Goal: Transaction & Acquisition: Obtain resource

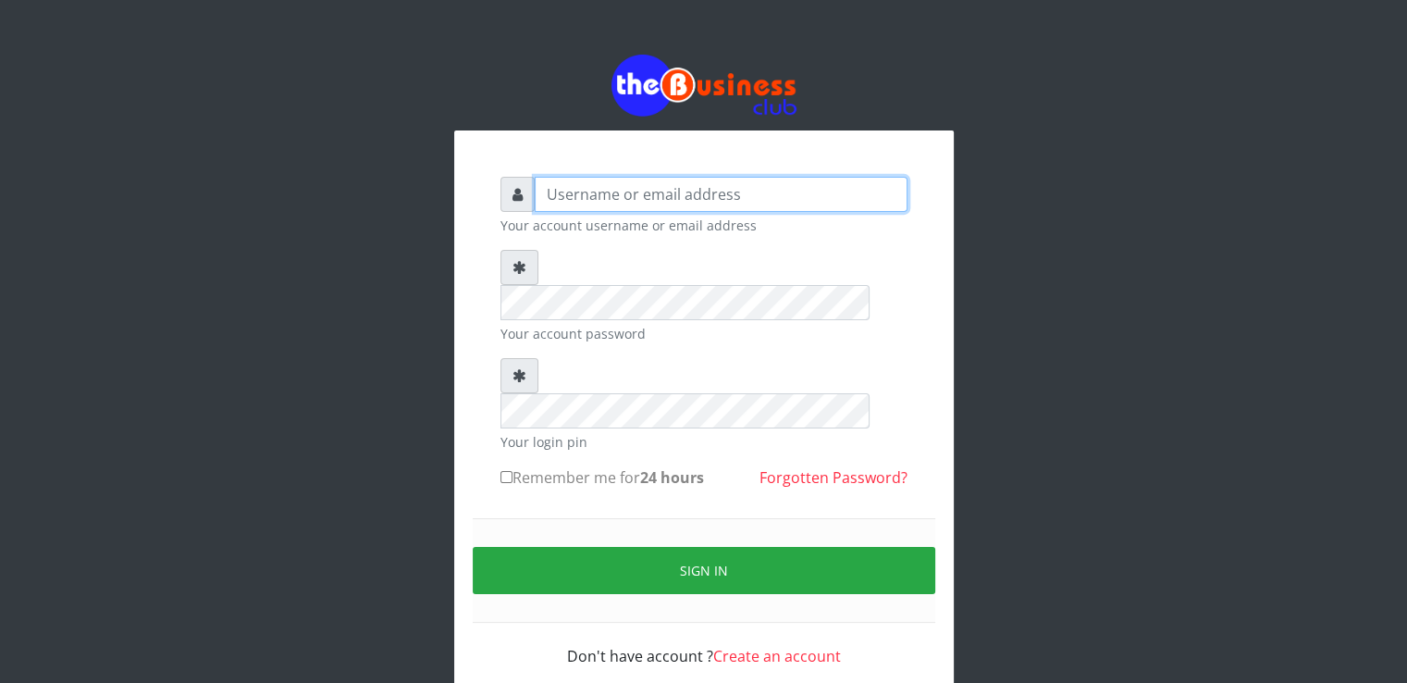
type input "[EMAIL_ADDRESS][DOMAIN_NAME]"
click at [505, 466] on label "Remember me for 24 hours" at bounding box center [602, 477] width 204 height 22
click at [505, 471] on input "Remember me for 24 hours" at bounding box center [506, 477] width 12 height 12
checkbox input "true"
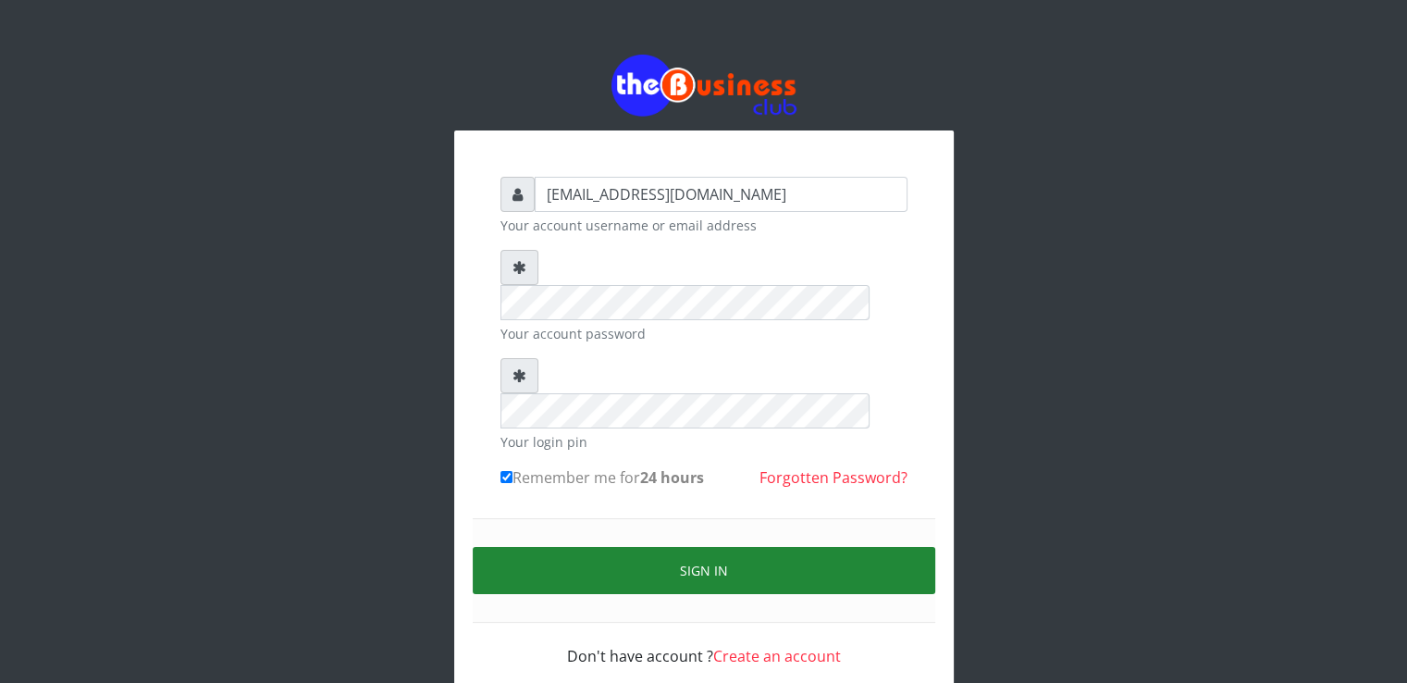
click at [516, 547] on button "Sign in" at bounding box center [704, 570] width 463 height 47
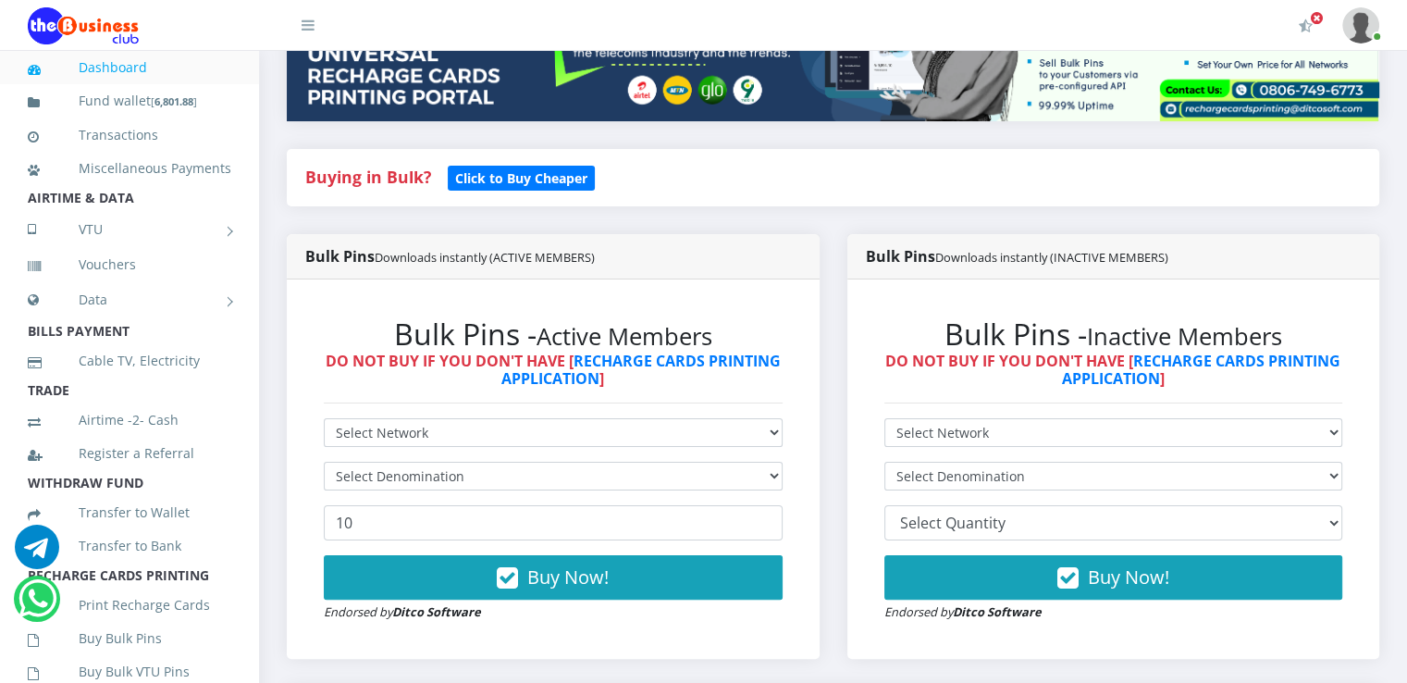
scroll to position [333, 0]
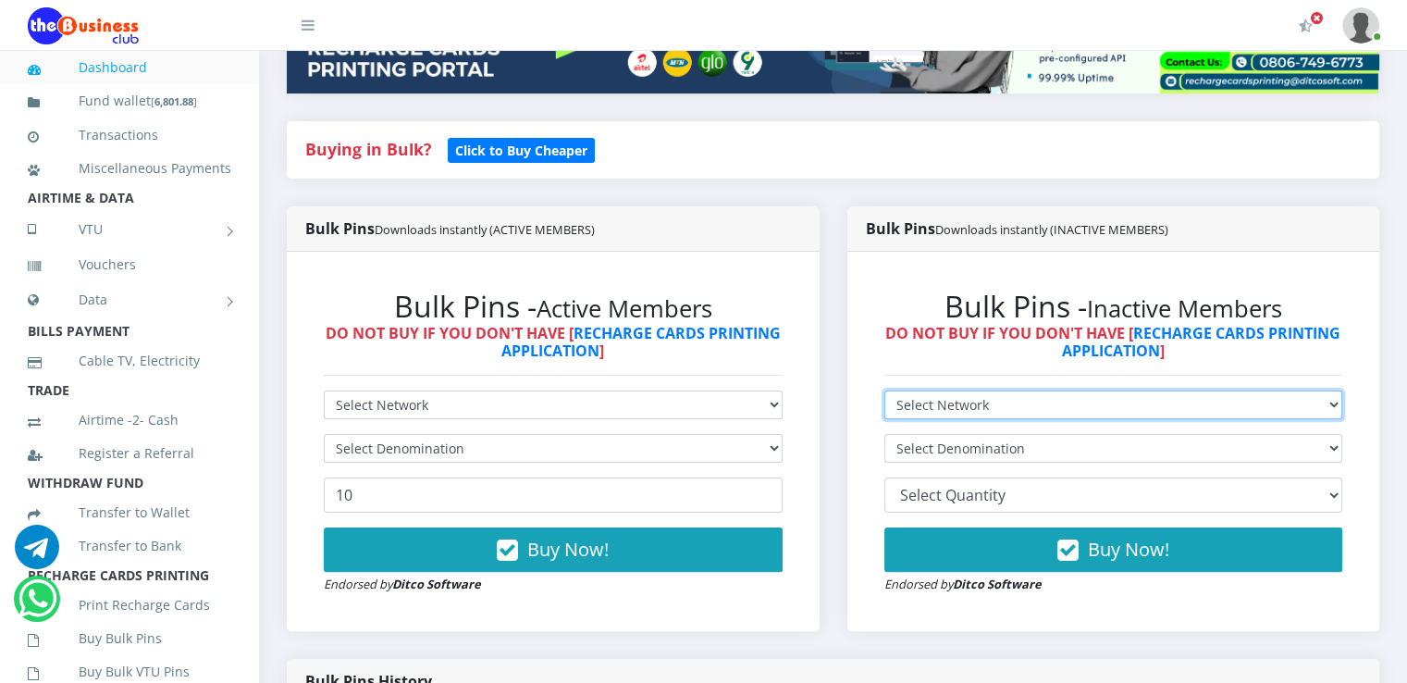
click at [1053, 419] on select "Select Network MTN Globacom 9Mobile Airtel" at bounding box center [1113, 404] width 459 height 29
select select "MTN"
click at [884, 411] on select "Select Network MTN Globacom 9Mobile Airtel" at bounding box center [1113, 404] width 459 height 29
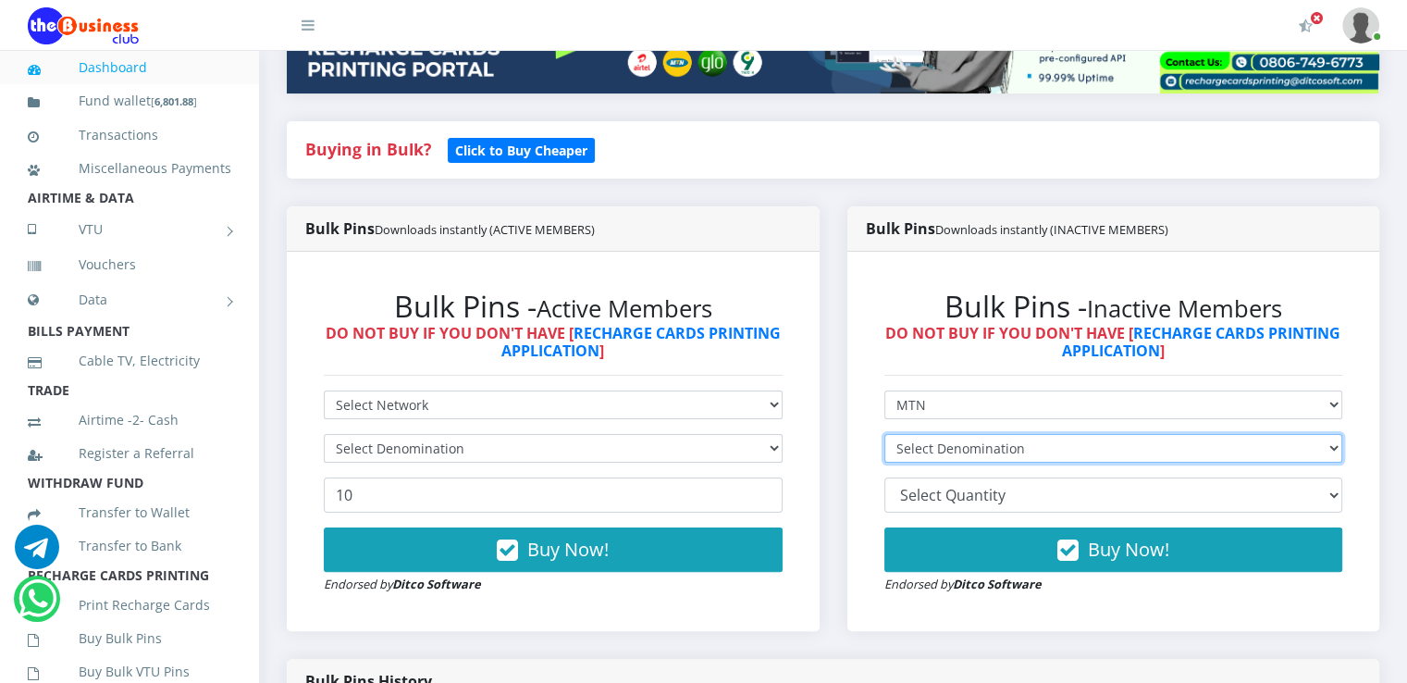
click at [1041, 463] on select "Select Denomination MTN NGN100 - ₦97.30 MTN NGN200 - ₦194.60 MTN NGN400 - ₦389.…" at bounding box center [1113, 448] width 459 height 29
select select "194.6-200"
click at [884, 454] on select "Select Denomination MTN NGN100 - ₦97.30 MTN NGN200 - ₦194.60 MTN NGN400 - ₦389.…" at bounding box center [1113, 448] width 459 height 29
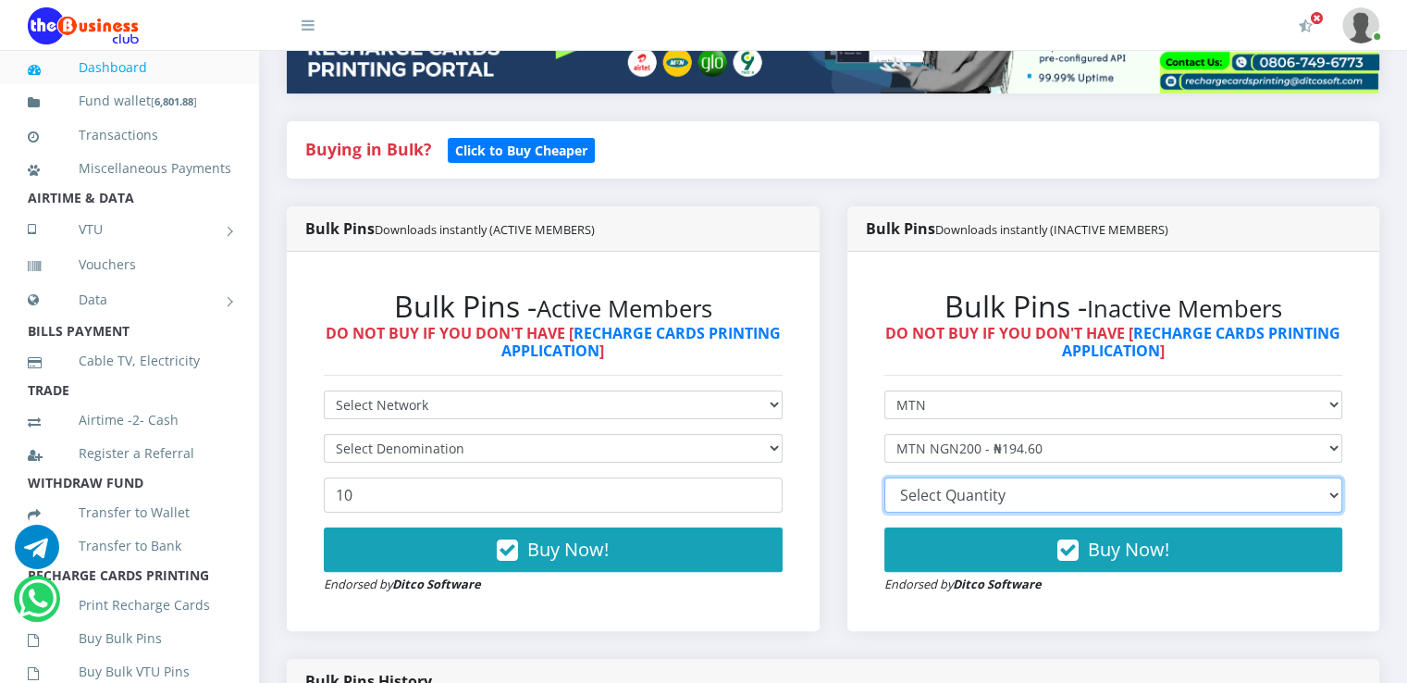
click at [1002, 508] on select "10 20 30 40 44 (Online Printing, Portrait) 60 (Online Printing, Landscape) 70 (…" at bounding box center [1113, 494] width 459 height 35
select select "10"
click at [884, 498] on select "10 20 30 40 44 (Online Printing, Portrait) 60 (Online Printing, Landscape) 70 (…" at bounding box center [1113, 494] width 459 height 35
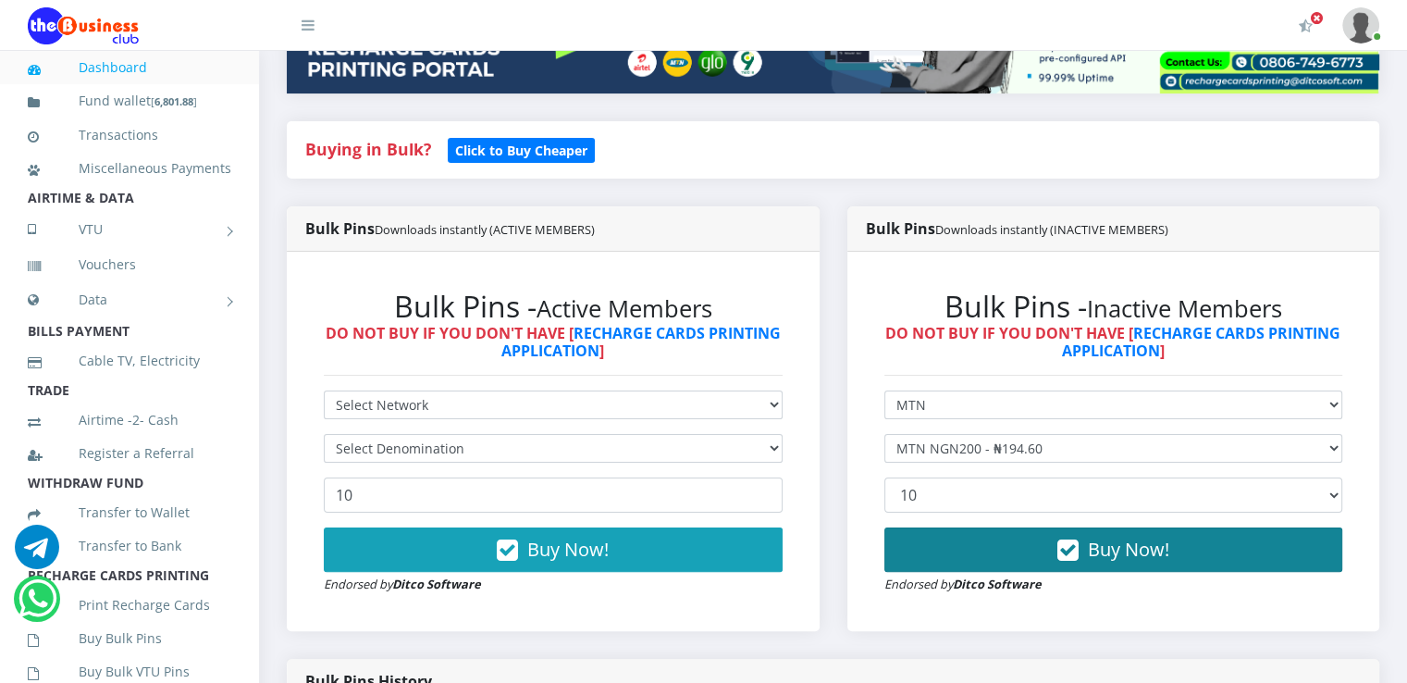
click at [1055, 572] on button "Buy Now!" at bounding box center [1113, 549] width 459 height 44
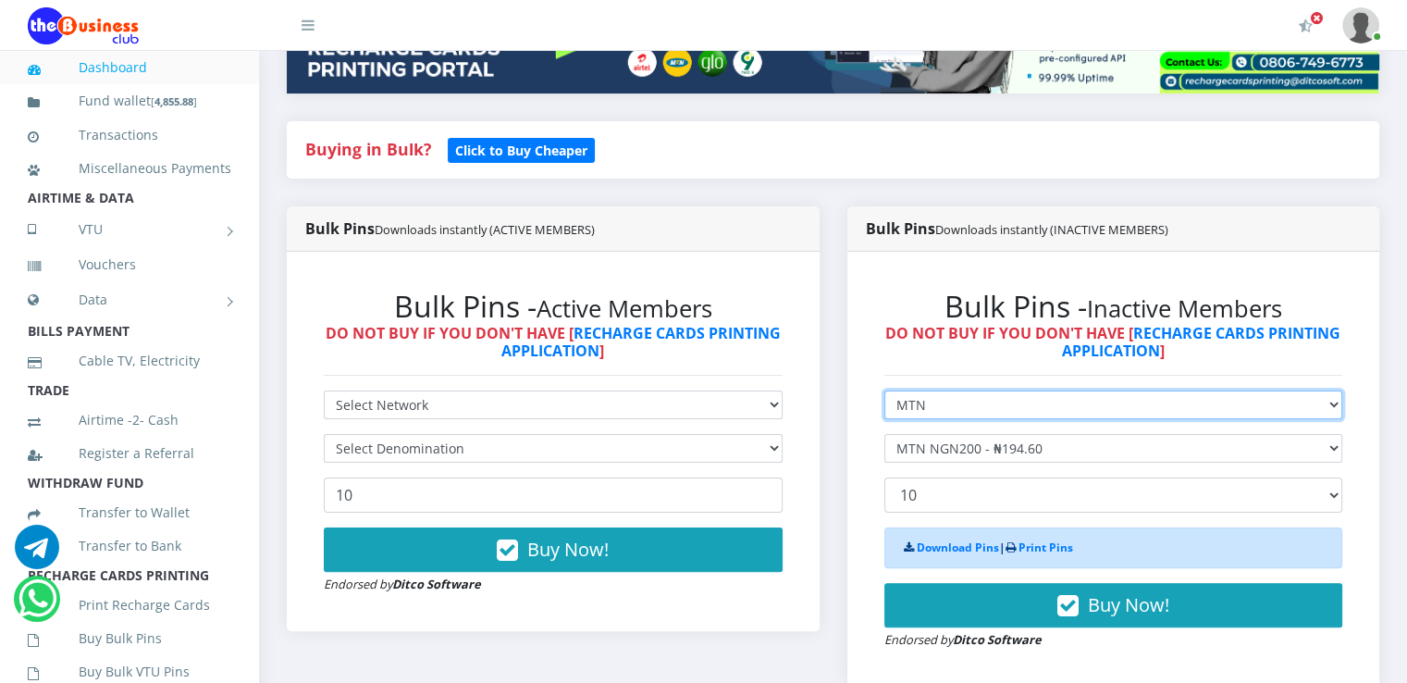
click at [1036, 419] on select "Select Network MTN Globacom 9Mobile Airtel" at bounding box center [1113, 404] width 459 height 29
click at [884, 411] on select "Select Network MTN Globacom 9Mobile Airtel" at bounding box center [1113, 404] width 459 height 29
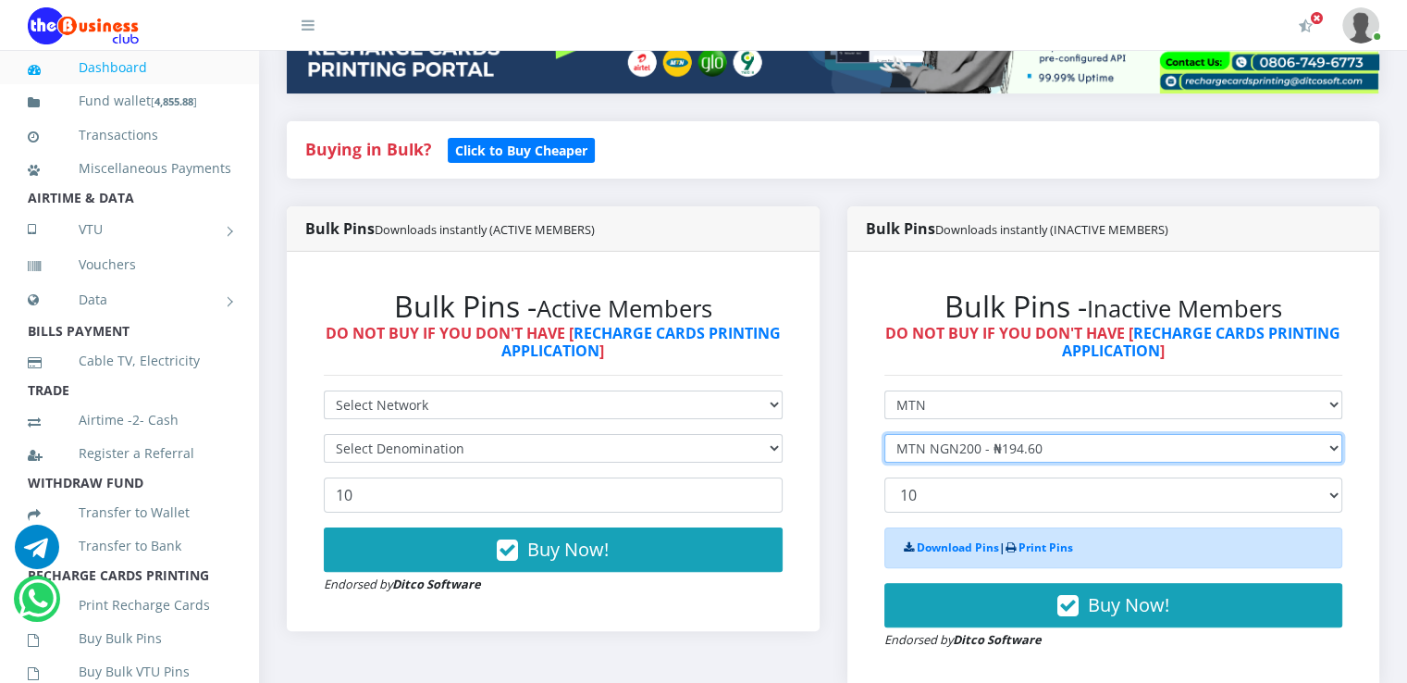
click at [1027, 463] on select "Select Denomination MTN NGN100 - ₦97.30 MTN NGN200 - ₦194.60 MTN NGN400 - ₦389.…" at bounding box center [1113, 448] width 459 height 29
click at [884, 454] on select "Select Denomination MTN NGN100 - ₦97.30 MTN NGN200 - ₦194.60 MTN NGN400 - ₦389.…" at bounding box center [1113, 448] width 459 height 29
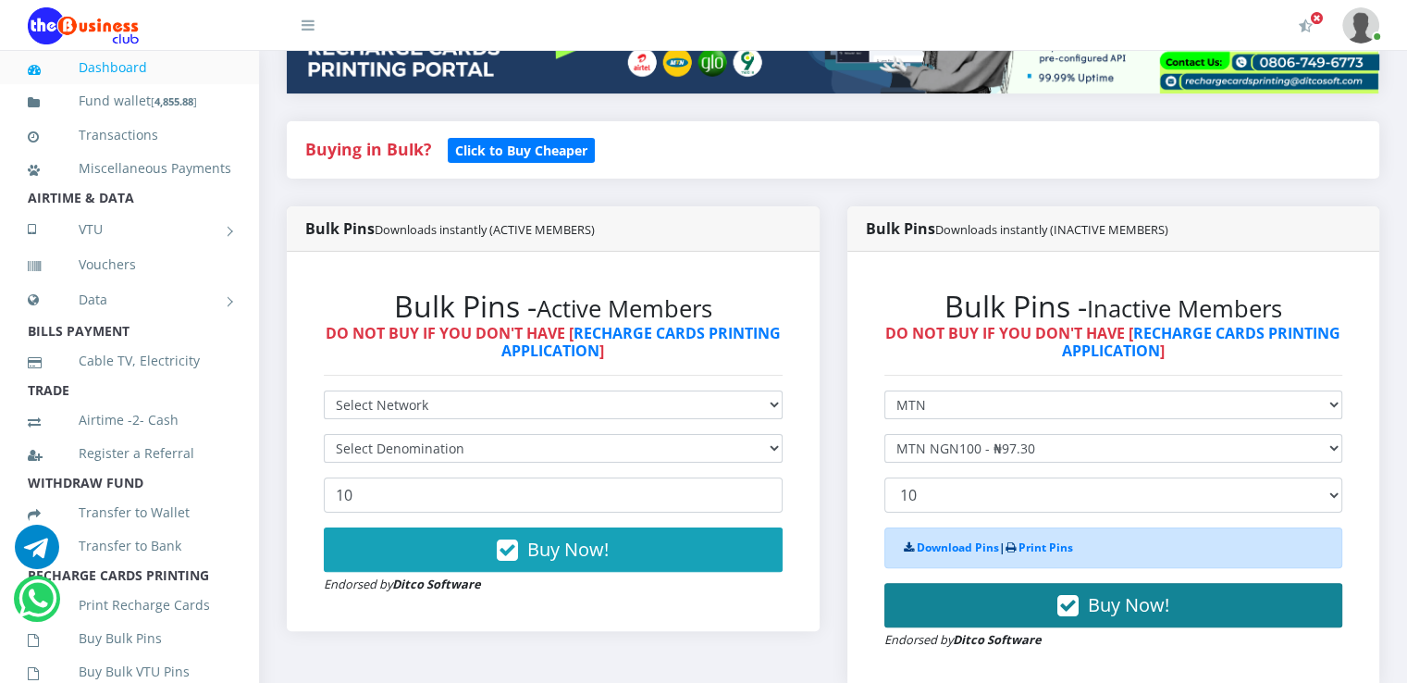
click at [1014, 621] on button "Buy Now!" at bounding box center [1113, 605] width 459 height 44
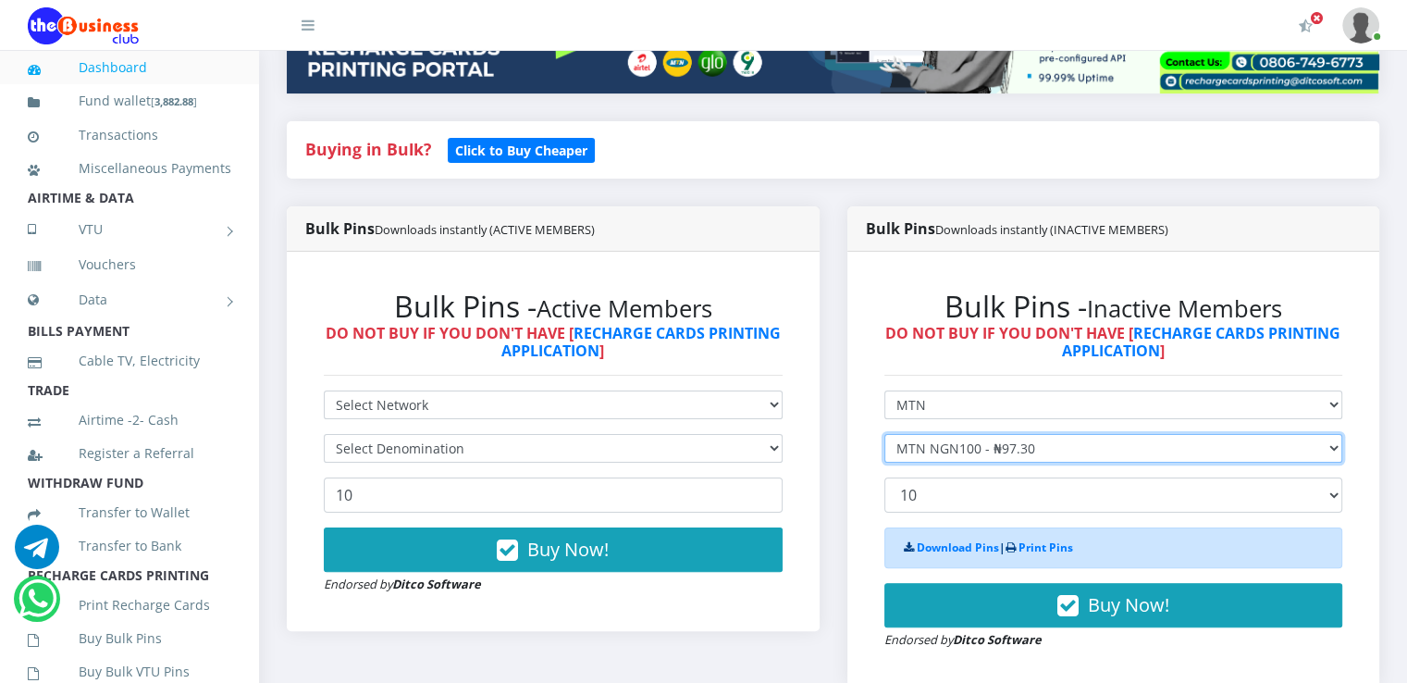
click at [1044, 463] on select "Select Denomination MTN NGN100 - ₦97.30 MTN NGN200 - ₦194.60 MTN NGN400 - ₦389.…" at bounding box center [1113, 448] width 459 height 29
select select "486.5-500"
click at [884, 454] on select "Select Denomination MTN NGN100 - ₦97.30 MTN NGN200 - ₦194.60 MTN NGN400 - ₦389.…" at bounding box center [1113, 448] width 459 height 29
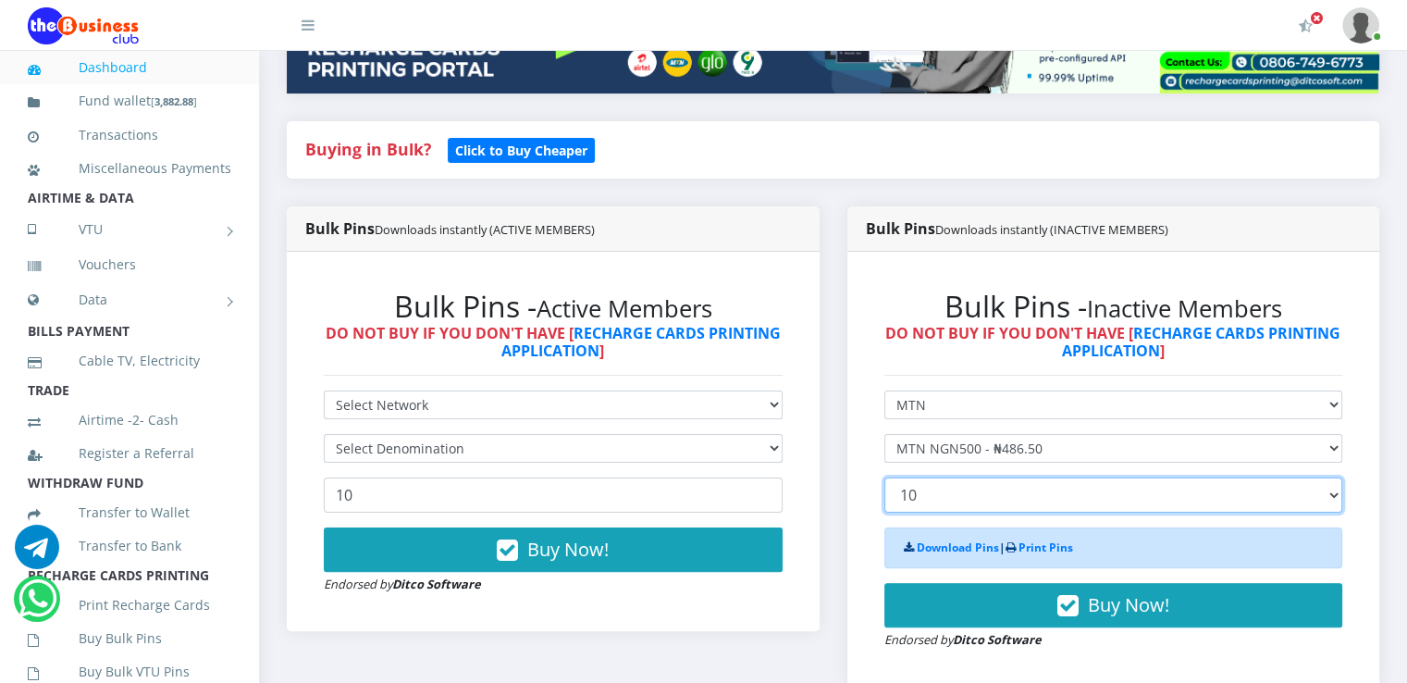
click at [1009, 513] on select "10 20 30 40 44 (Online Printing, Portrait) 60 (Online Printing, Landscape) 70 (…" at bounding box center [1113, 494] width 459 height 35
click at [884, 498] on select "10 20 30 40 44 (Online Printing, Portrait) 60 (Online Printing, Landscape) 70 (…" at bounding box center [1113, 494] width 459 height 35
click at [968, 509] on select "10 20 30 40 44 (Online Printing, Portrait) 60 (Online Printing, Landscape) 70 (…" at bounding box center [1113, 494] width 459 height 35
select select "20"
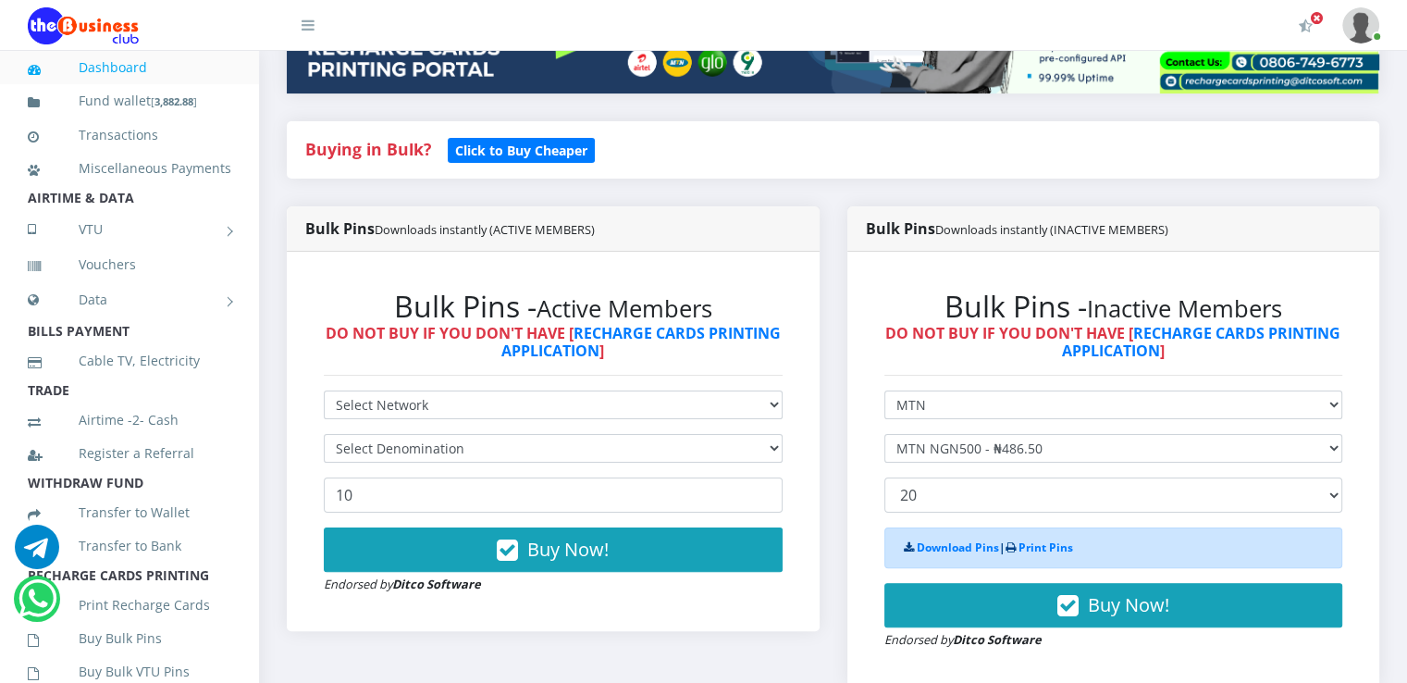
click at [1240, 416] on select "Select Network MTN Globacom 9Mobile Airtel" at bounding box center [1113, 404] width 459 height 29
select select "Airtel"
click at [884, 411] on select "Select Network MTN Globacom 9Mobile Airtel" at bounding box center [1113, 404] width 459 height 29
click at [1129, 463] on select "Select Denomination Airtel NGN100 - ₦96.90 Airtel NGN200 - ₦193.80 Airtel NGN50…" at bounding box center [1113, 448] width 459 height 29
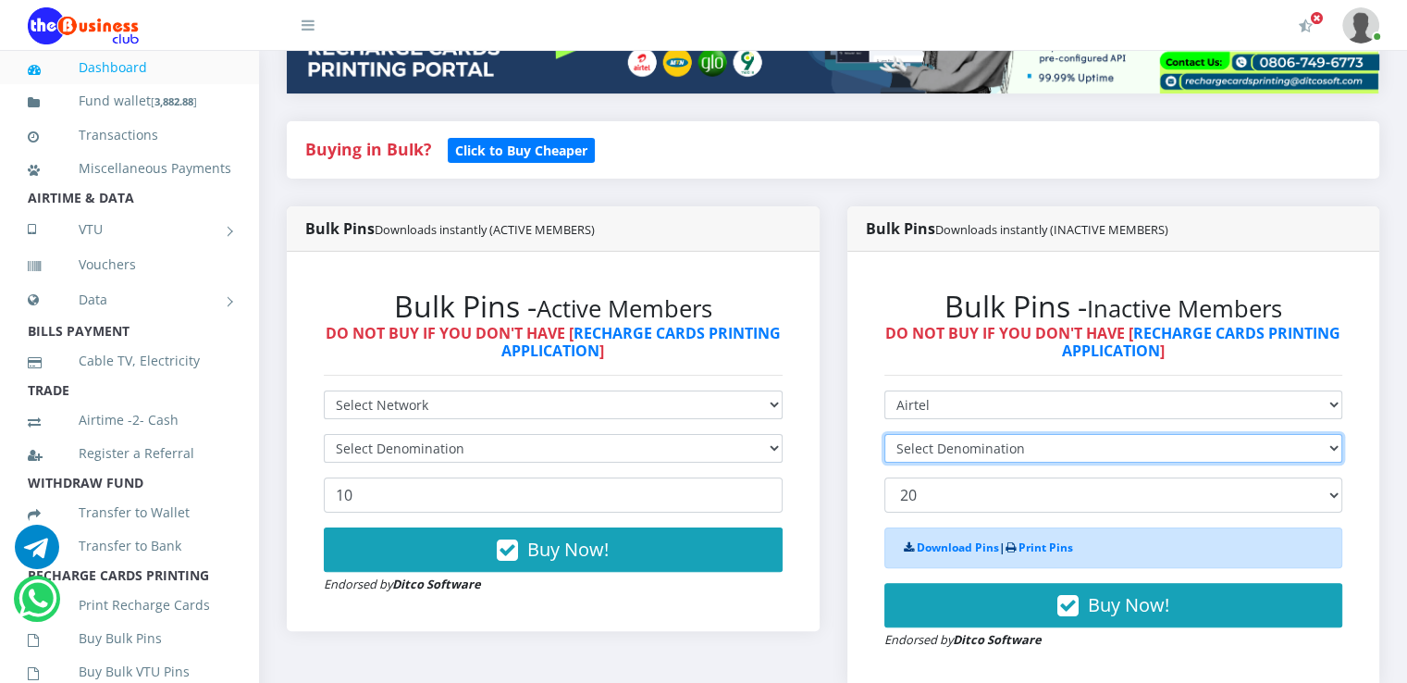
select select "96.9-100"
click at [884, 454] on select "Select Denomination Airtel NGN100 - ₦96.90 Airtel NGN200 - ₦193.80 Airtel NGN50…" at bounding box center [1113, 448] width 459 height 29
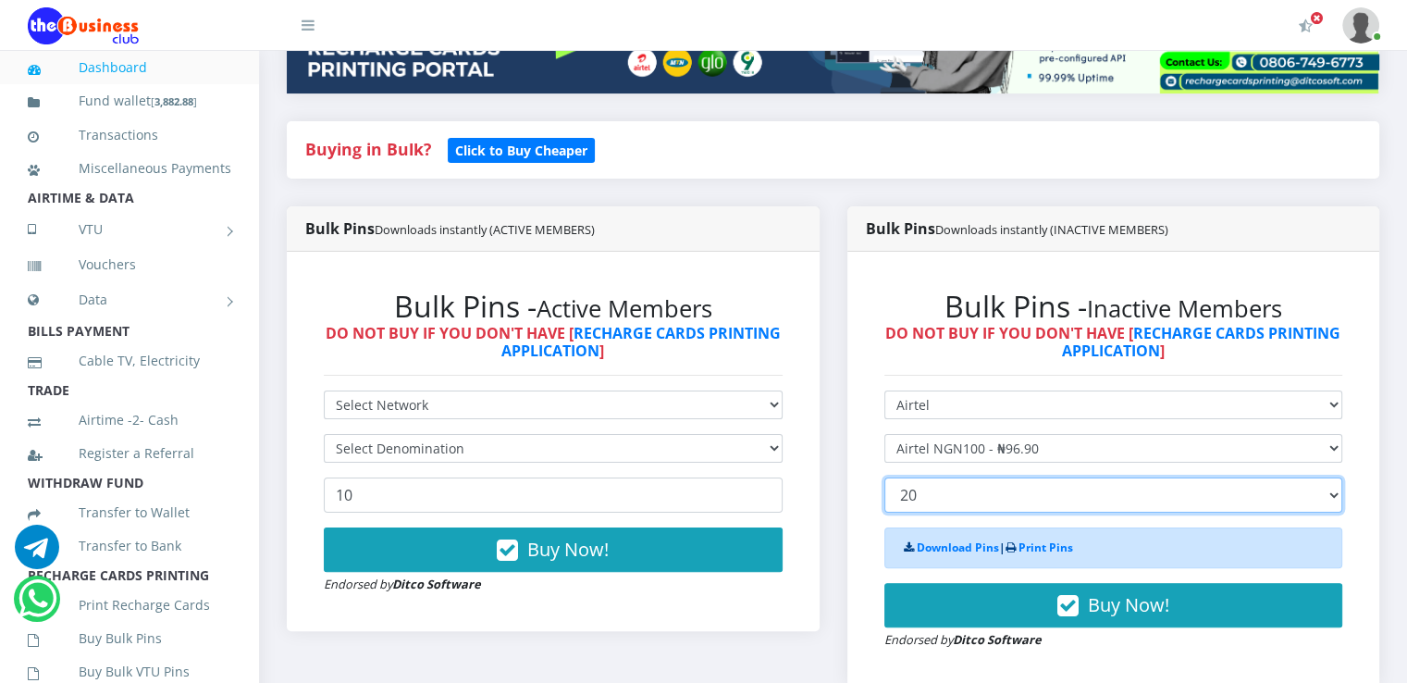
click at [1095, 513] on select "10 20 30 40 44 (Online Printing, Portrait) 60 (Online Printing, Landscape) 70 (…" at bounding box center [1113, 494] width 459 height 35
select select "10"
click at [884, 498] on select "10 20 30 40 44 (Online Printing, Portrait) 60 (Online Printing, Landscape) 70 (…" at bounding box center [1113, 494] width 459 height 35
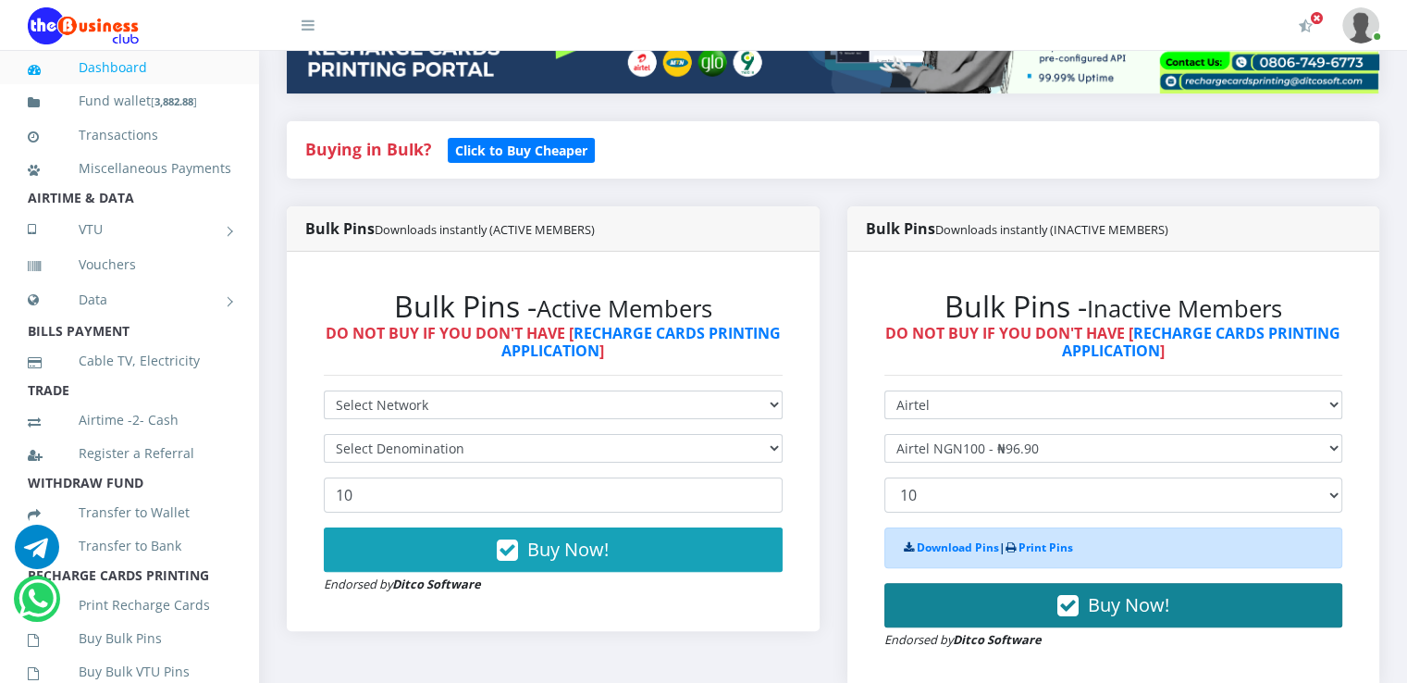
click at [1019, 627] on button "Buy Now!" at bounding box center [1113, 605] width 459 height 44
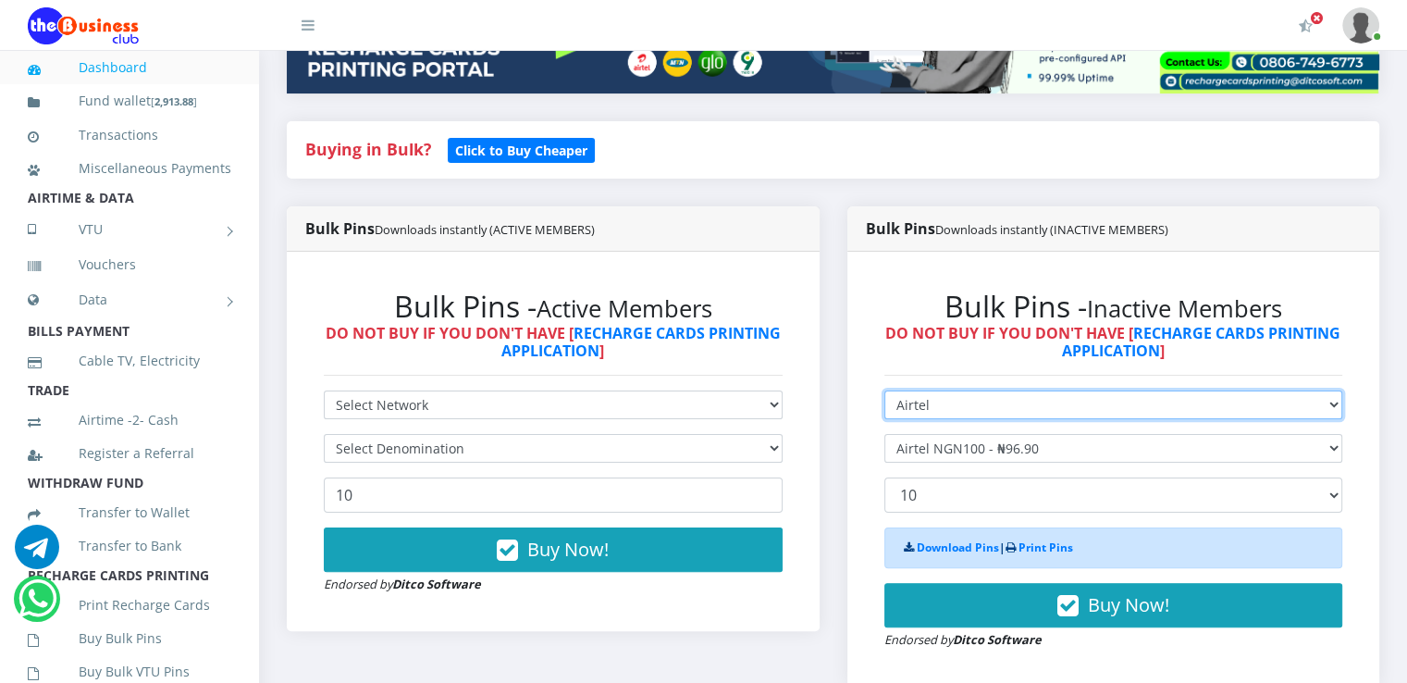
click at [1027, 419] on select "Select Network MTN Globacom 9Mobile Airtel" at bounding box center [1113, 404] width 459 height 29
select select "MTN"
click at [884, 411] on select "Select Network MTN Globacom 9Mobile Airtel" at bounding box center [1113, 404] width 459 height 29
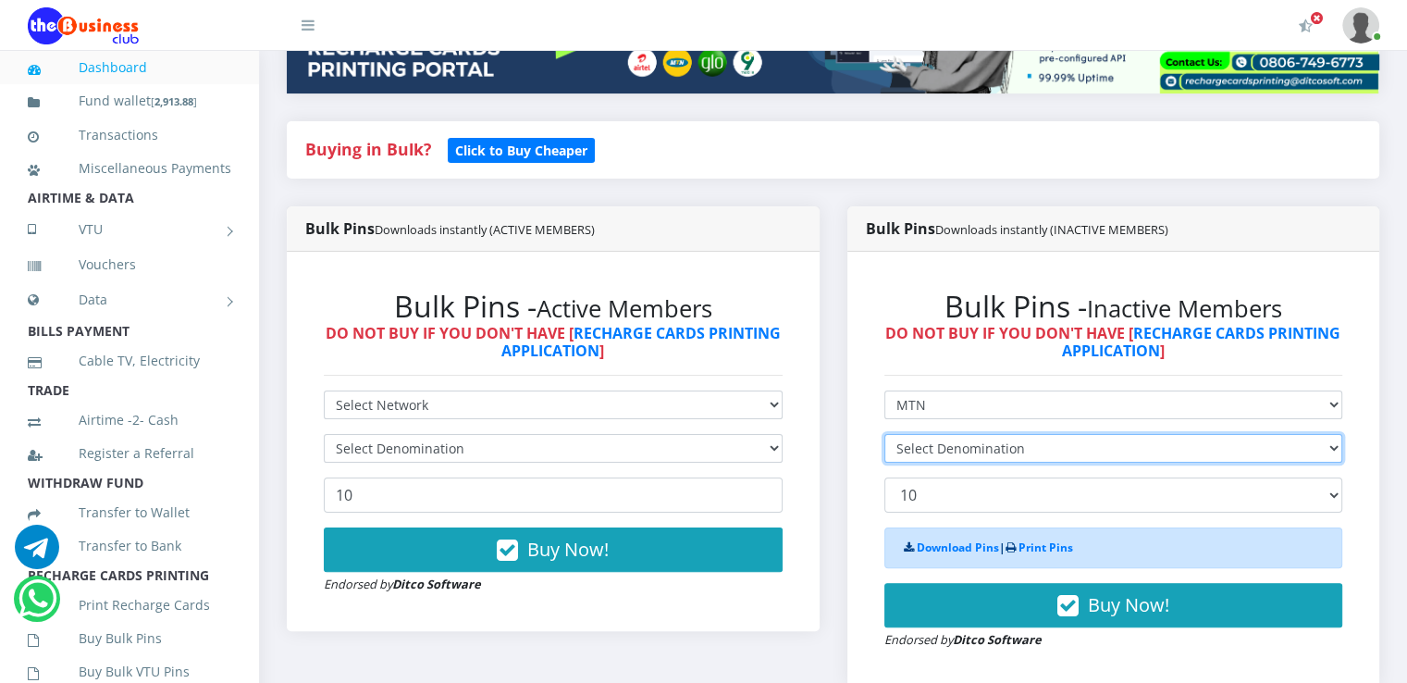
click at [1019, 463] on select "Select Denomination MTN NGN100 - ₦97.30 MTN NGN200 - ₦194.60 MTN NGN400 - ₦389.…" at bounding box center [1113, 448] width 459 height 29
click at [945, 252] on div "Bulk Pins Downloads instantly (INACTIVE MEMBERS)" at bounding box center [1113, 228] width 533 height 45
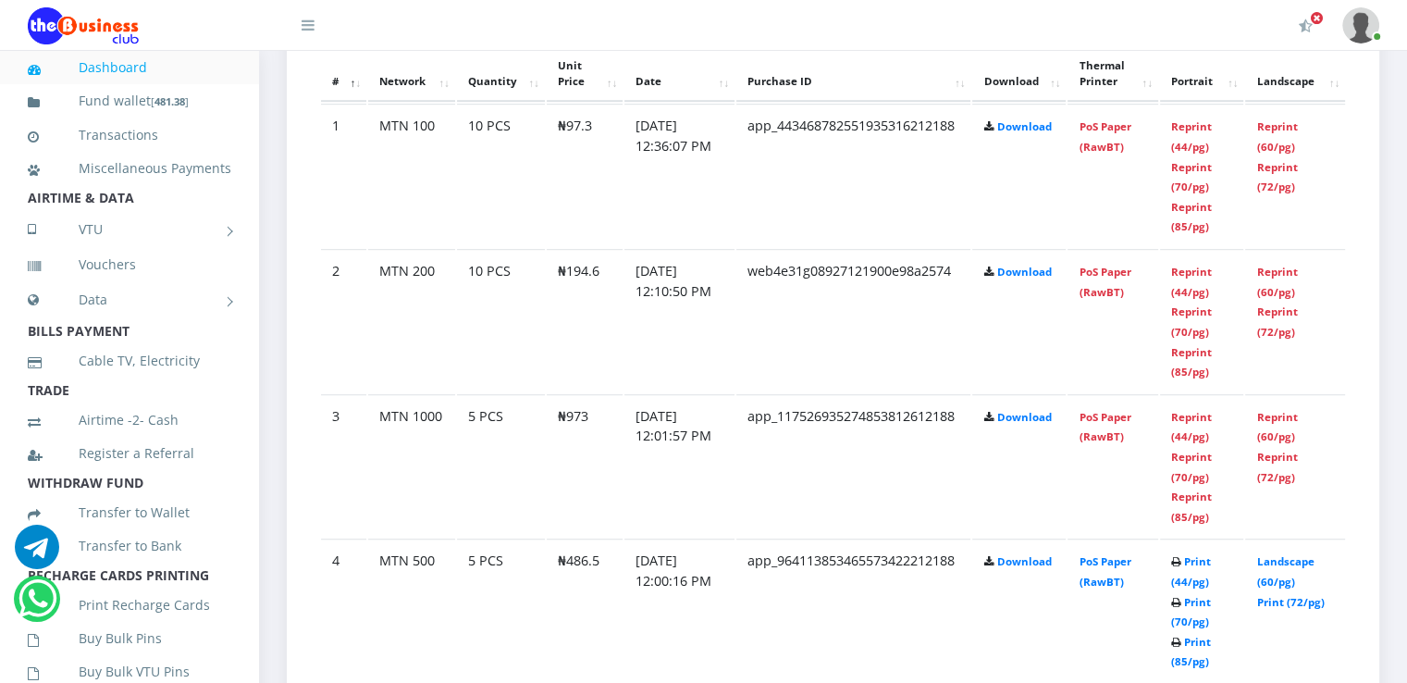
scroll to position [1110, 0]
click at [1178, 333] on link "Reprint (70/pg)" at bounding box center [1191, 320] width 41 height 34
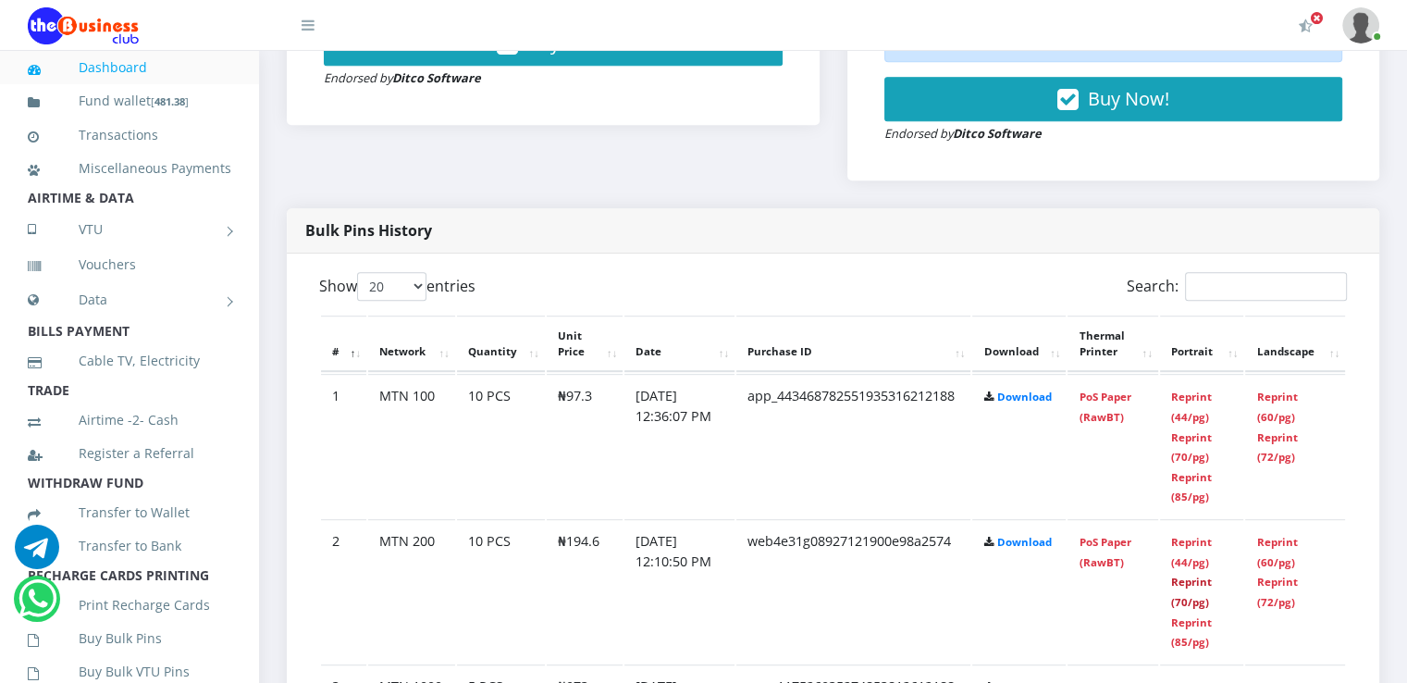
scroll to position [814, 0]
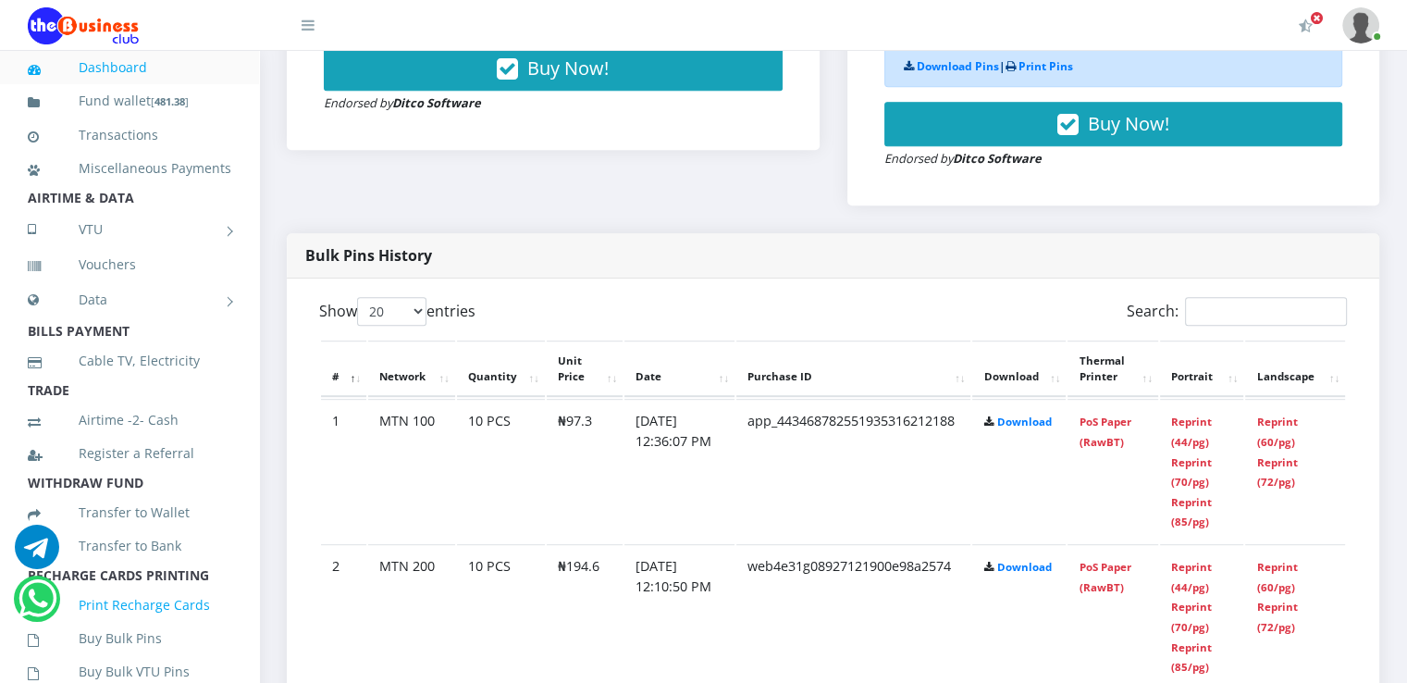
click at [186, 619] on link "Print Recharge Cards" at bounding box center [130, 605] width 204 height 43
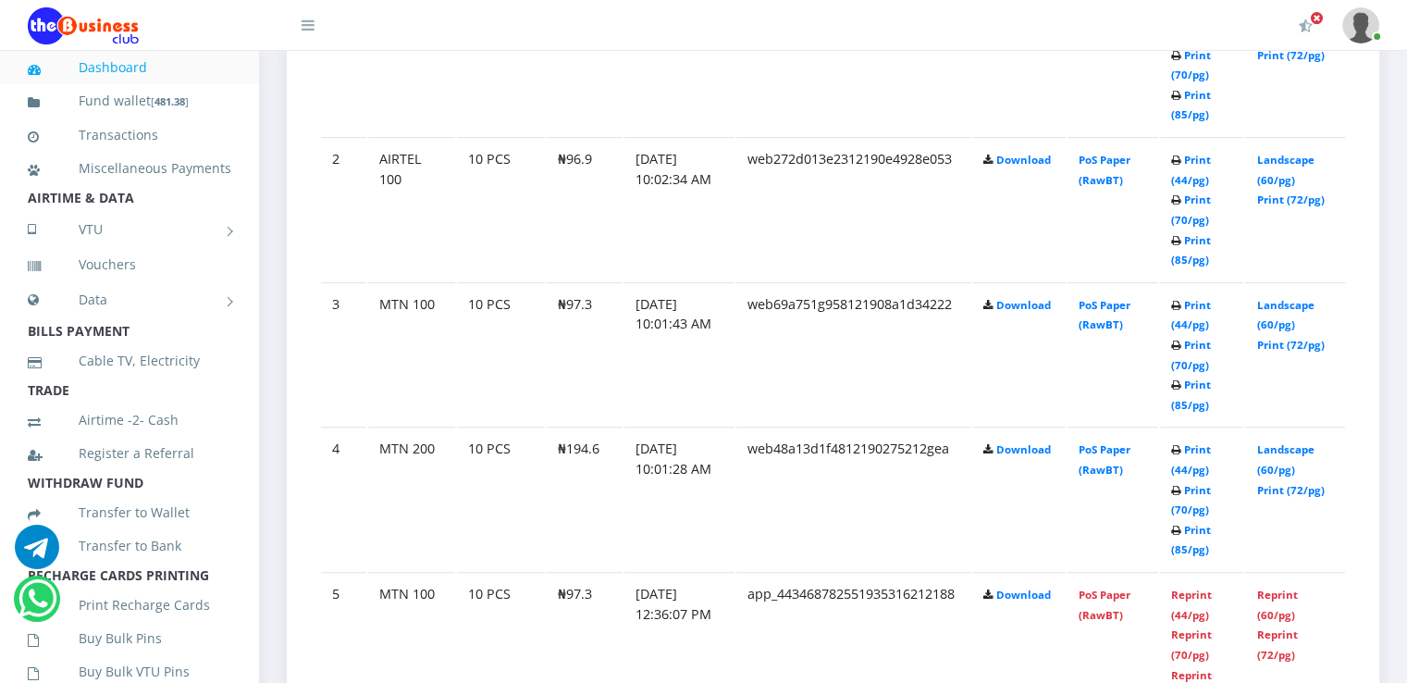
scroll to position [1184, 0]
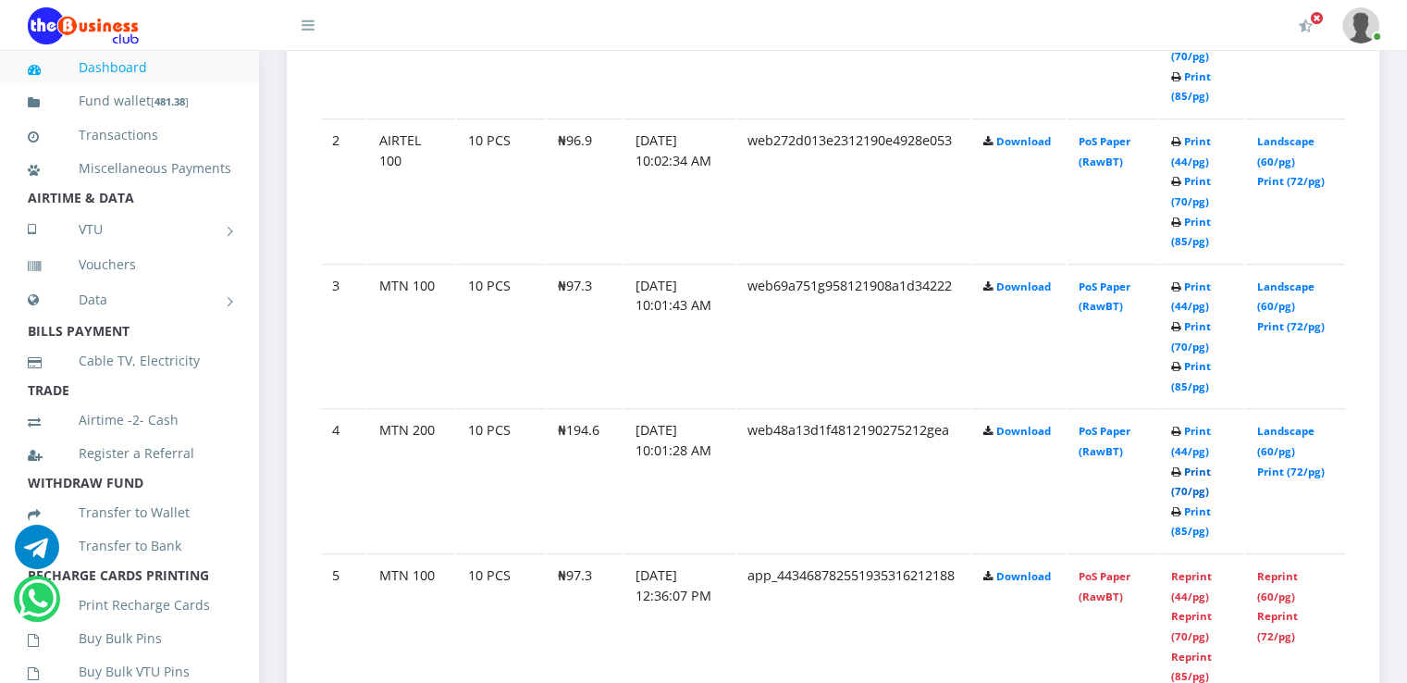
click at [1189, 491] on link "Print (70/pg)" at bounding box center [1191, 481] width 40 height 34
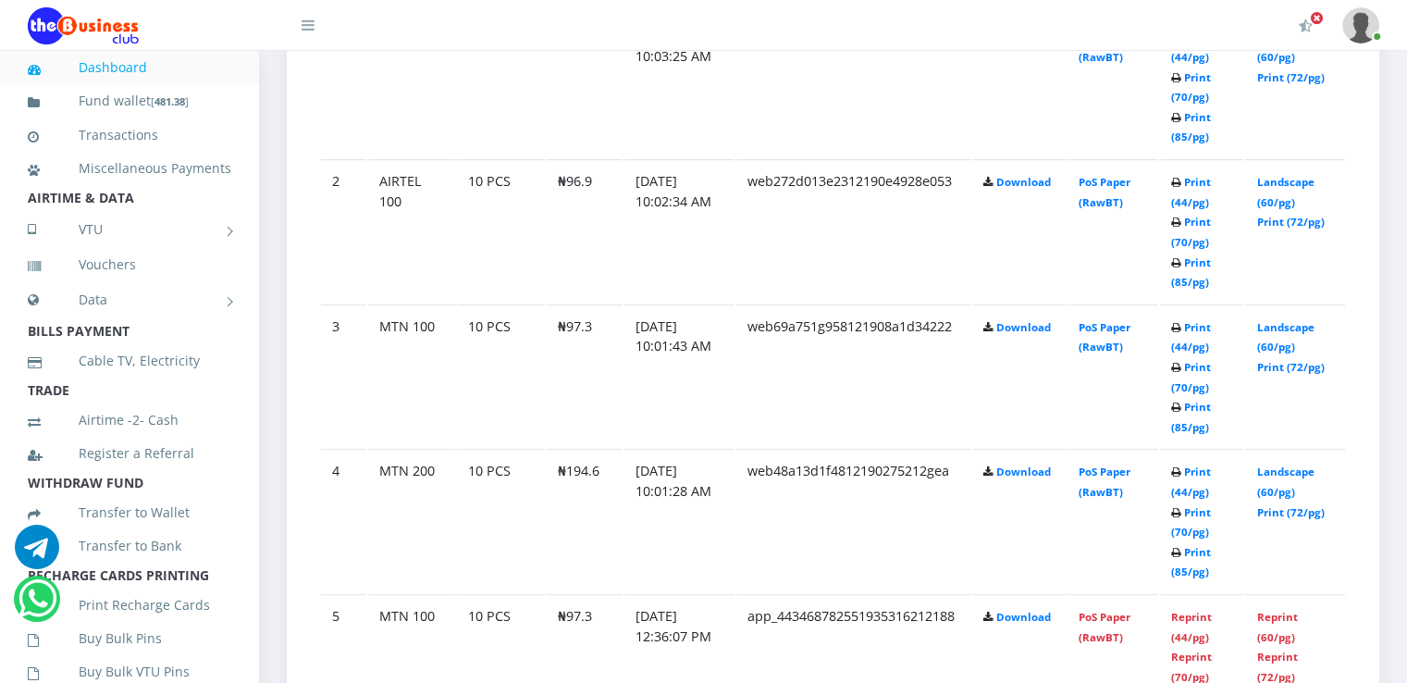
scroll to position [1184, 0]
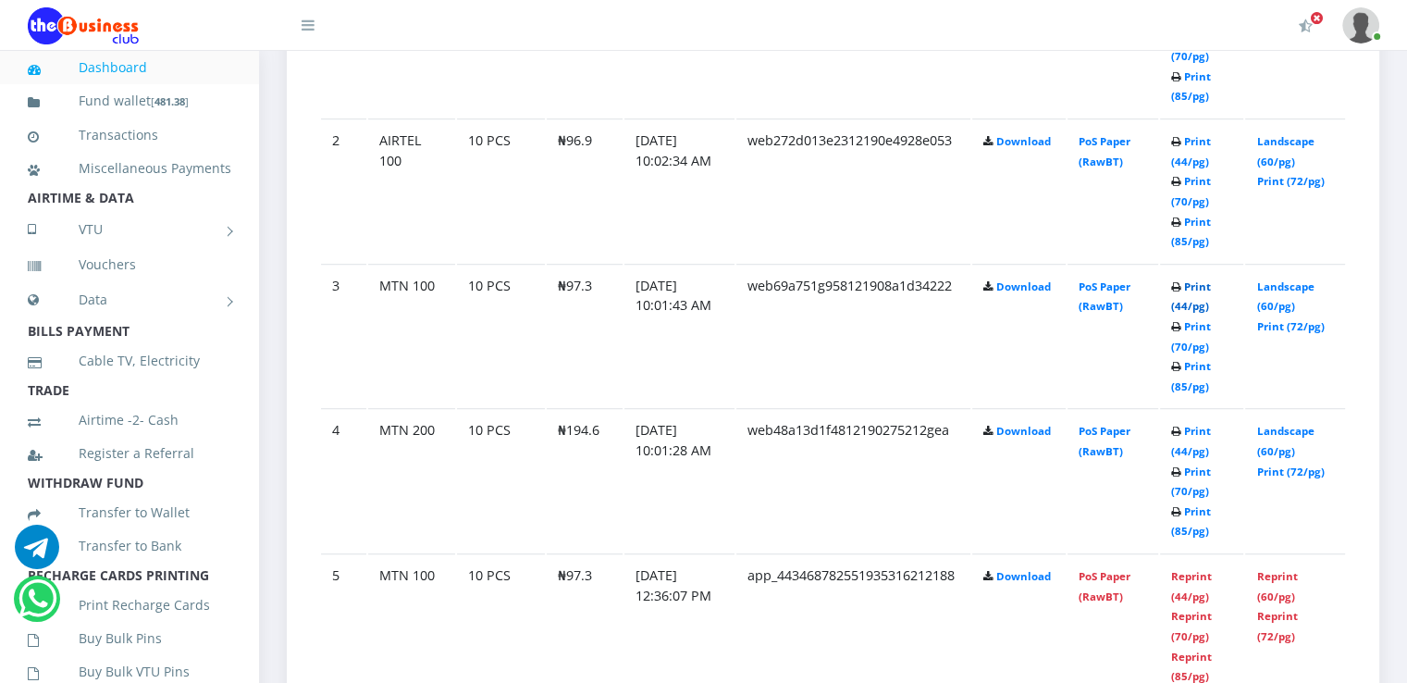
click at [1192, 314] on link "Print (44/pg)" at bounding box center [1191, 296] width 40 height 34
click at [1191, 354] on td "Print (44/pg) Print (70/pg) Print (85/pg)" at bounding box center [1202, 335] width 84 height 143
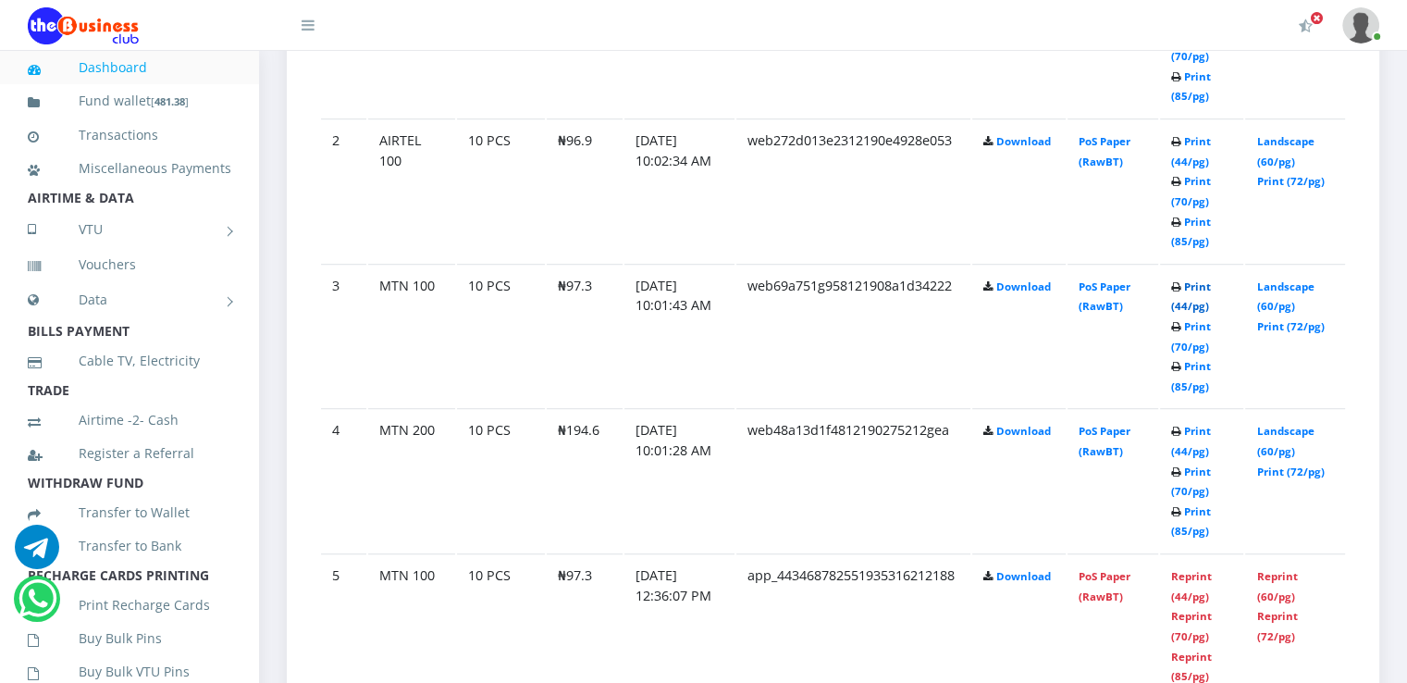
click at [1183, 307] on link "Print (44/pg)" at bounding box center [1191, 296] width 40 height 34
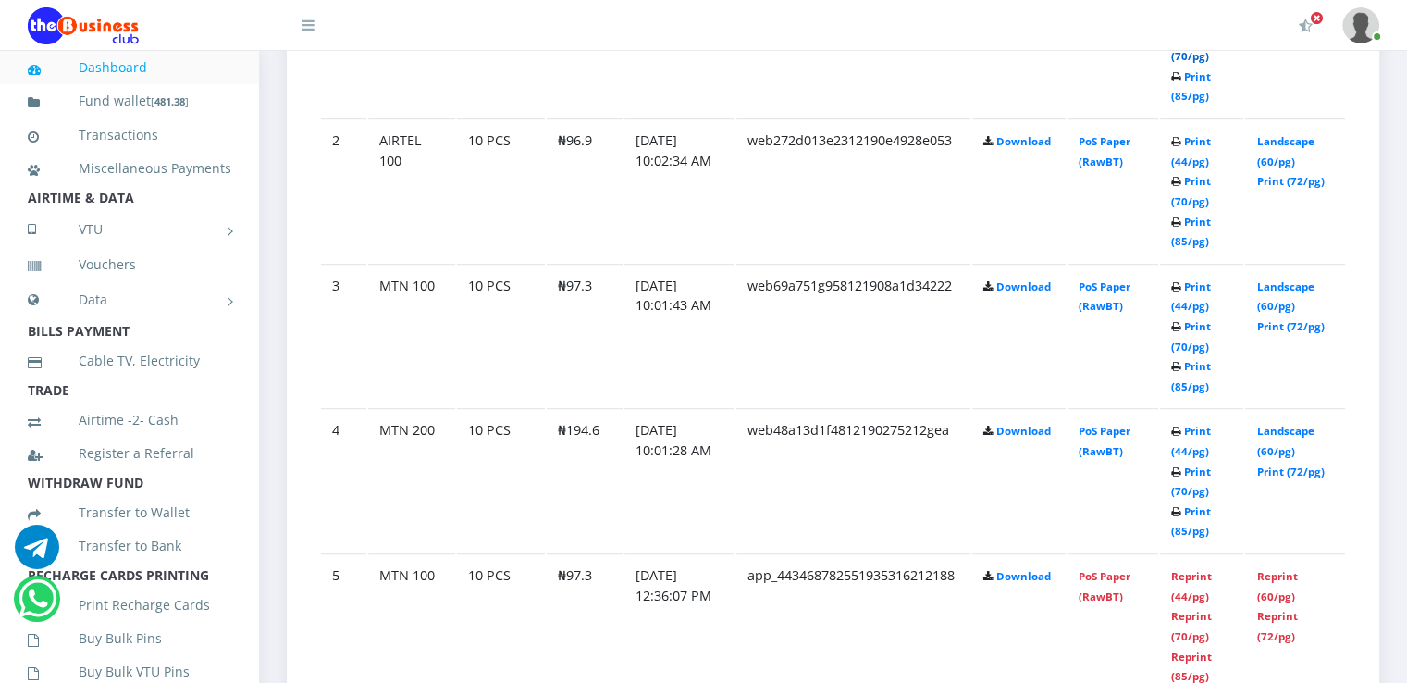
click at [1188, 64] on link "Print (70/pg)" at bounding box center [1191, 47] width 40 height 34
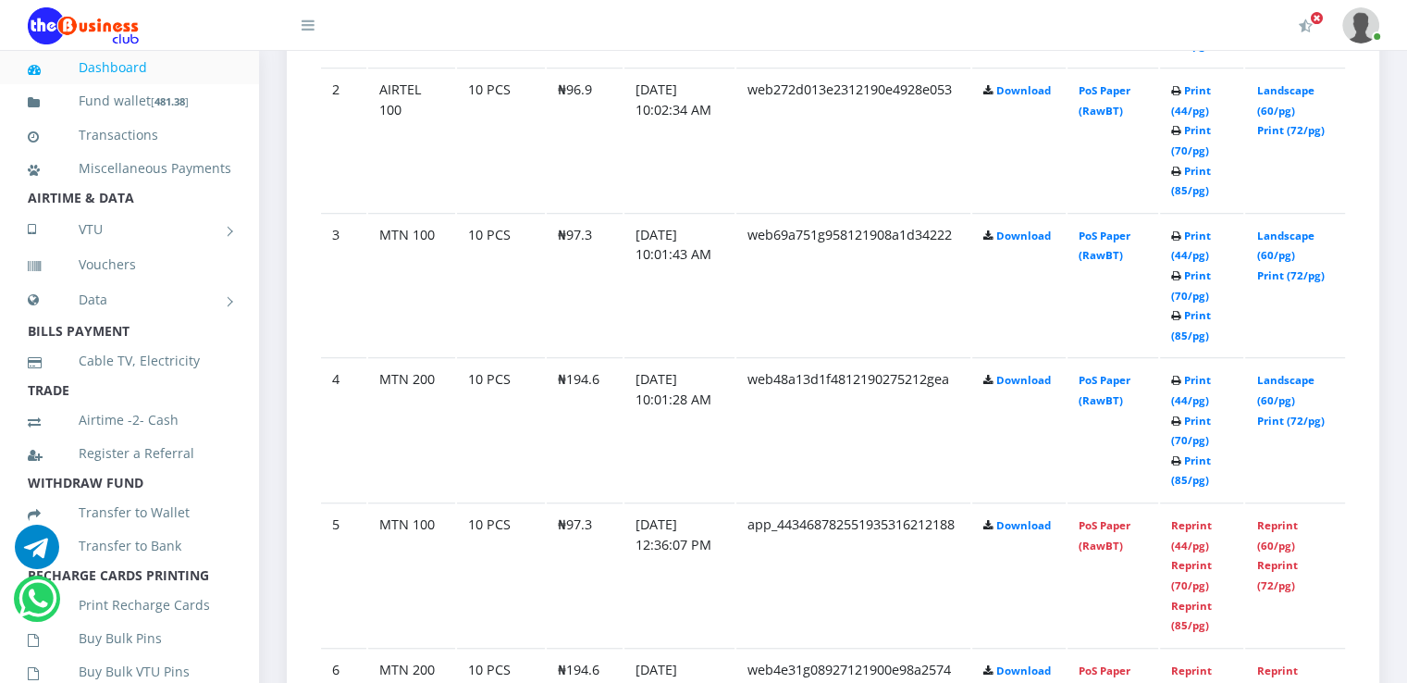
scroll to position [1184, 0]
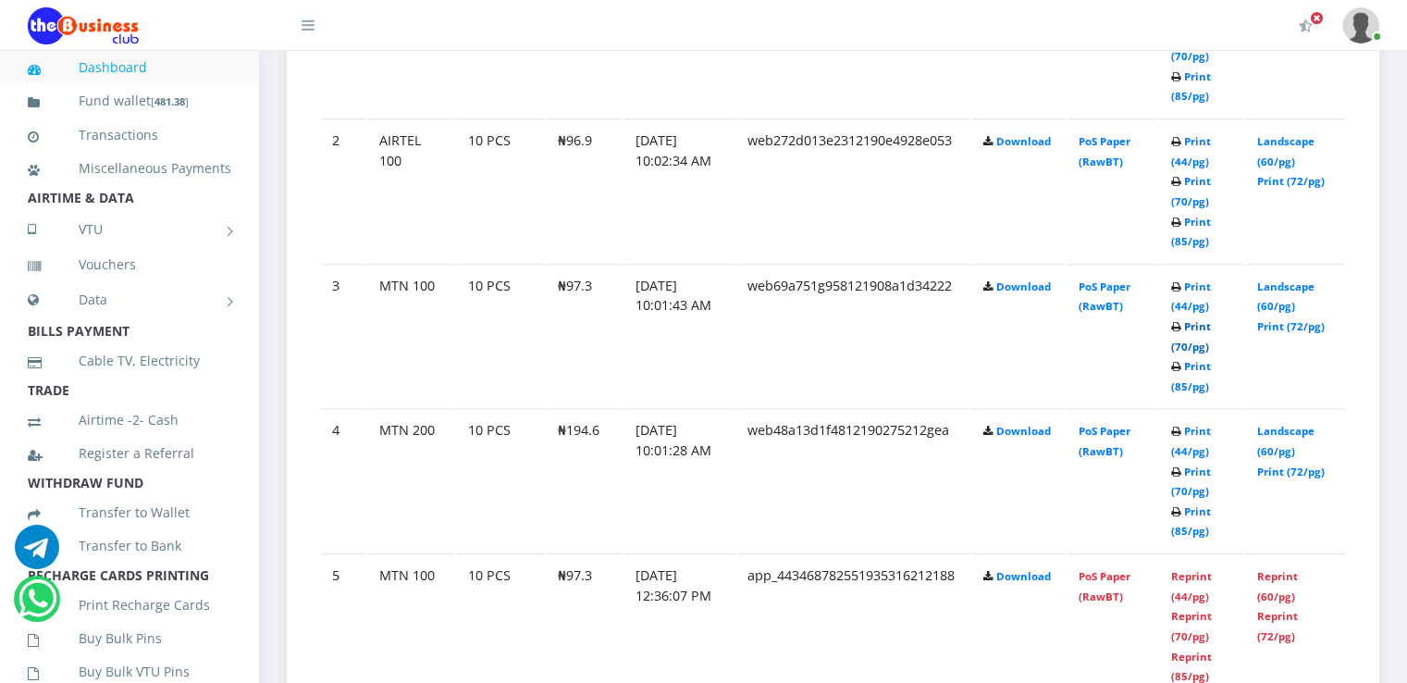
click at [1184, 353] on link "Print (70/pg)" at bounding box center [1191, 336] width 40 height 34
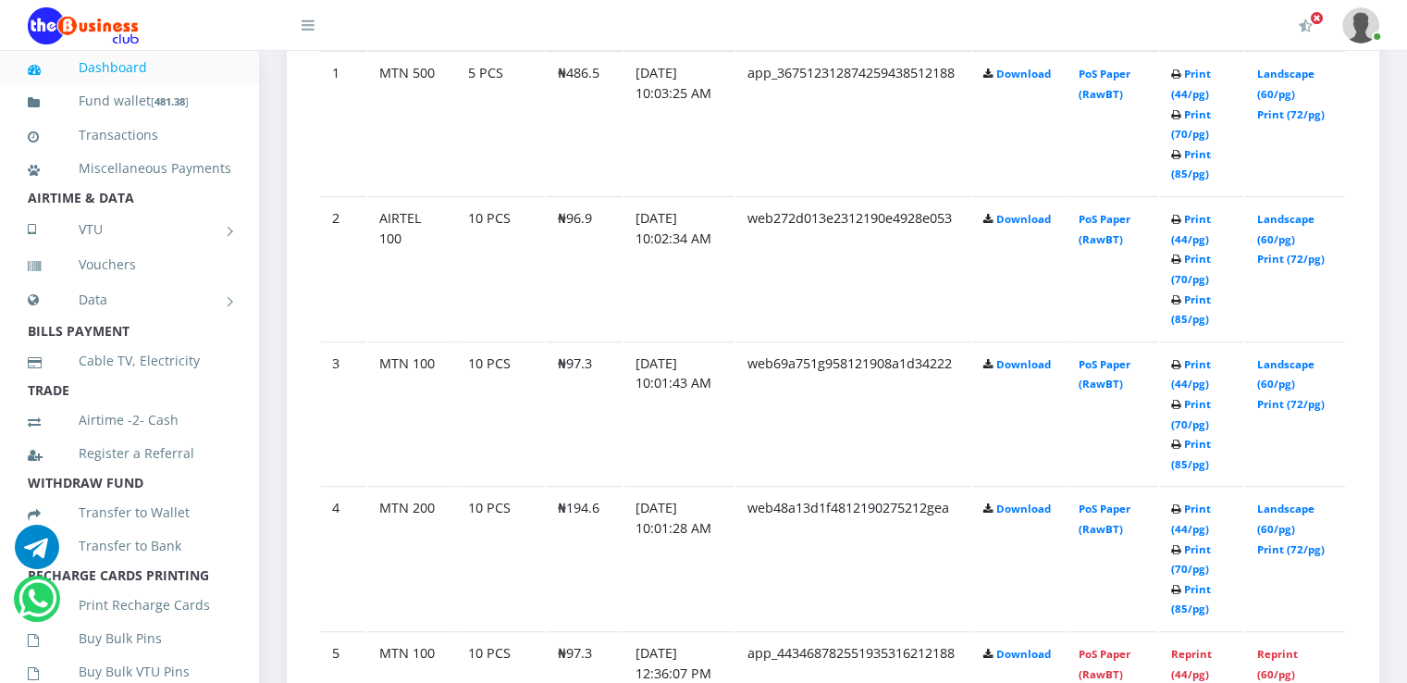
scroll to position [1184, 0]
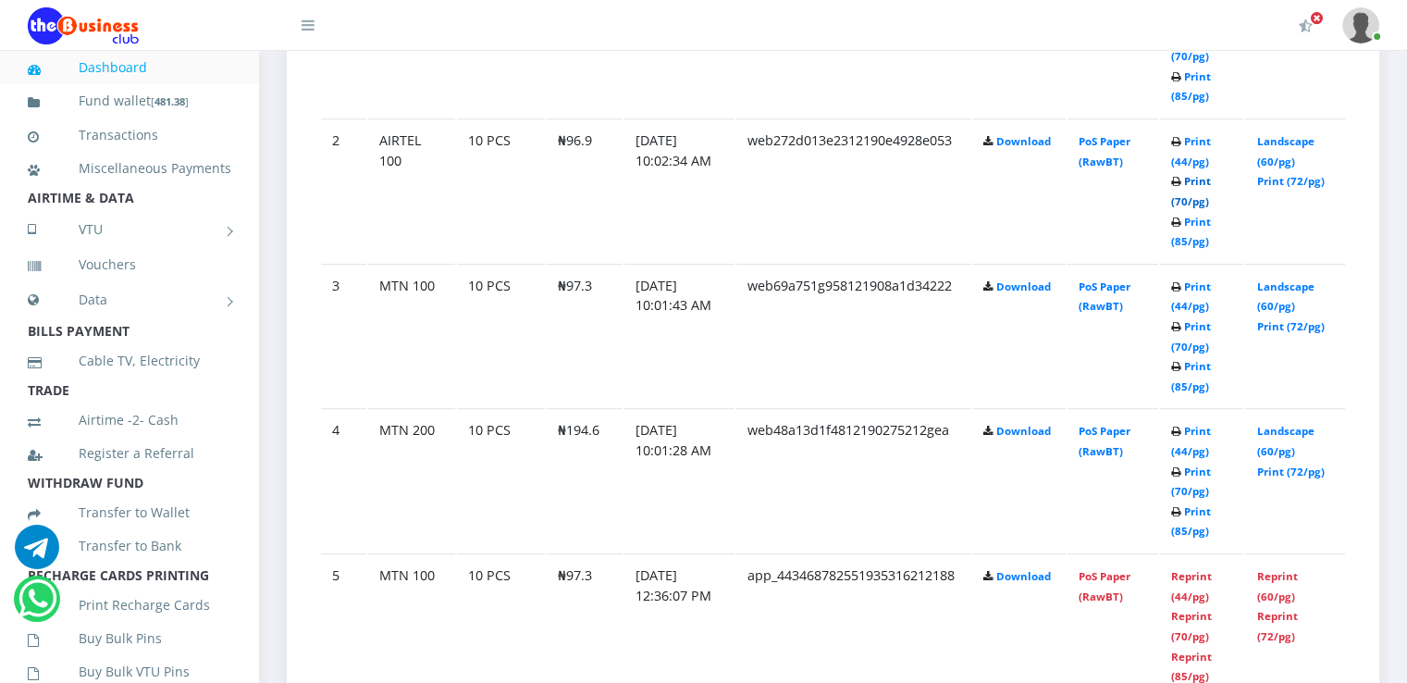
click at [1192, 208] on link "Print (70/pg)" at bounding box center [1191, 191] width 40 height 34
